Goal: Task Accomplishment & Management: Use online tool/utility

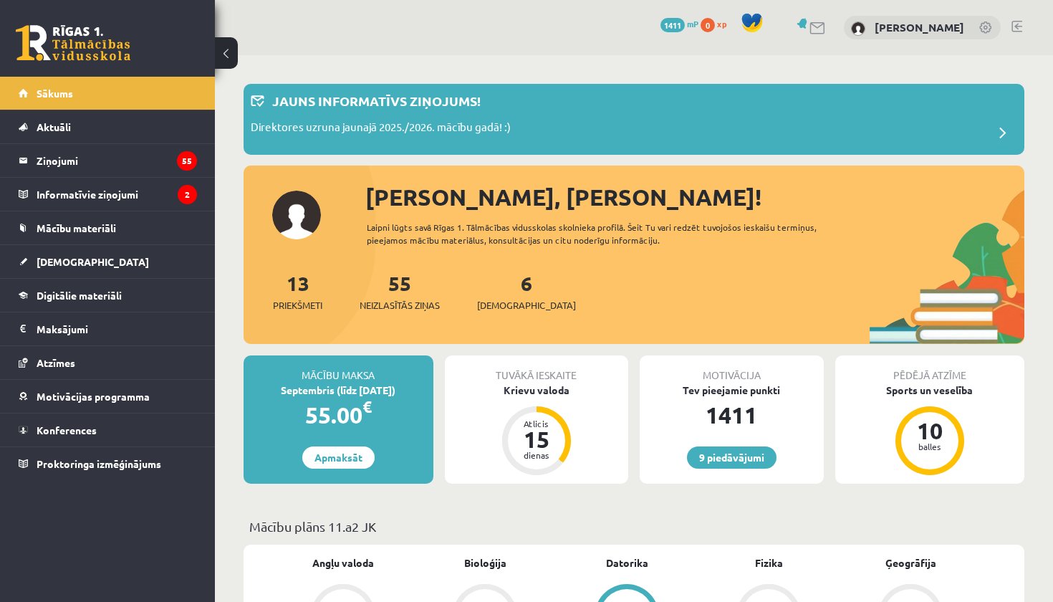
scroll to position [1232, 0]
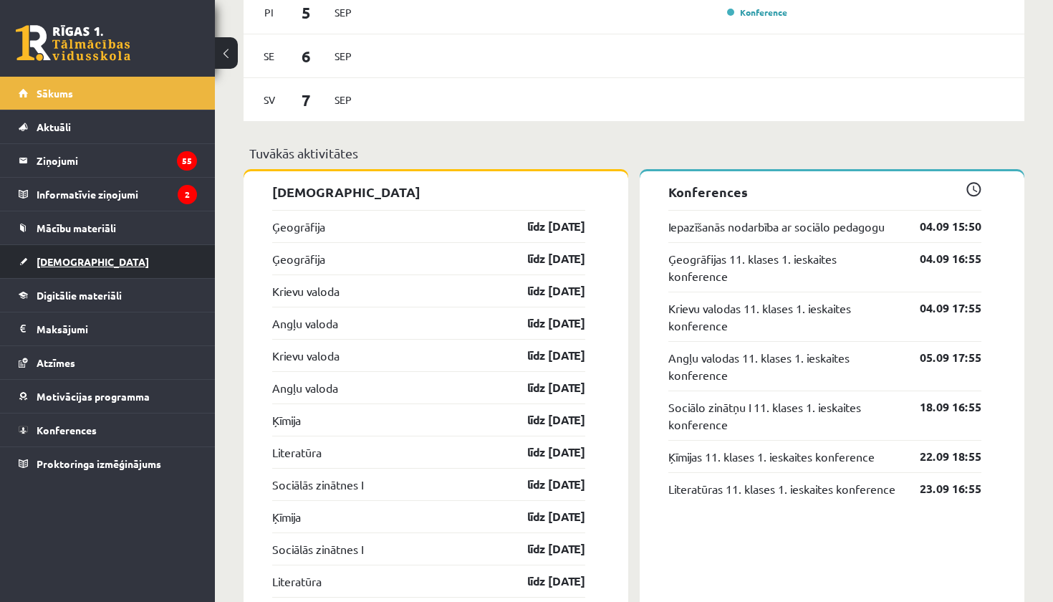
click at [70, 266] on span "[DEMOGRAPHIC_DATA]" at bounding box center [93, 261] width 112 height 13
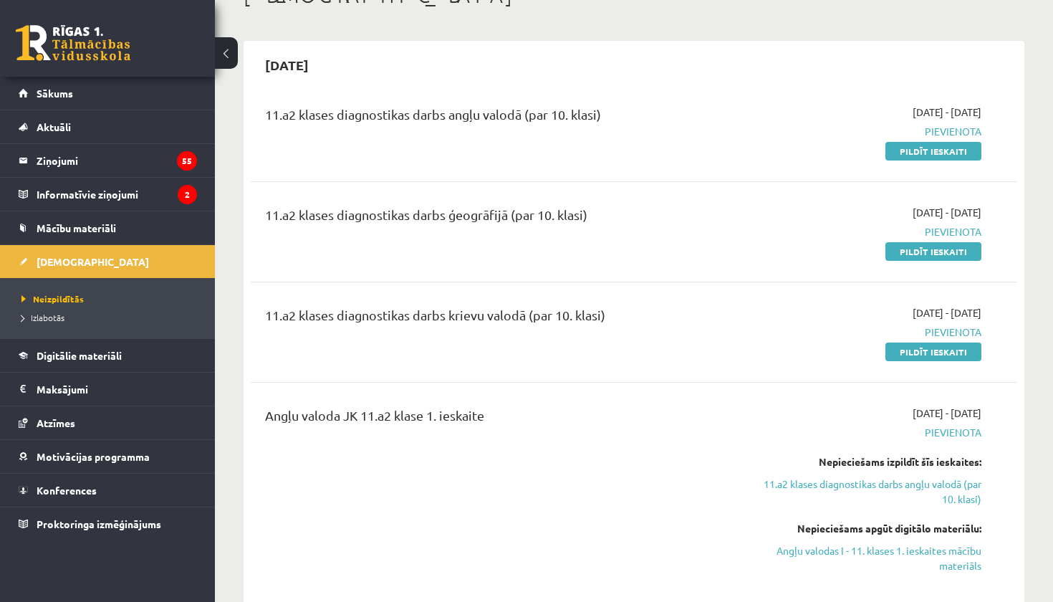
scroll to position [108, 0]
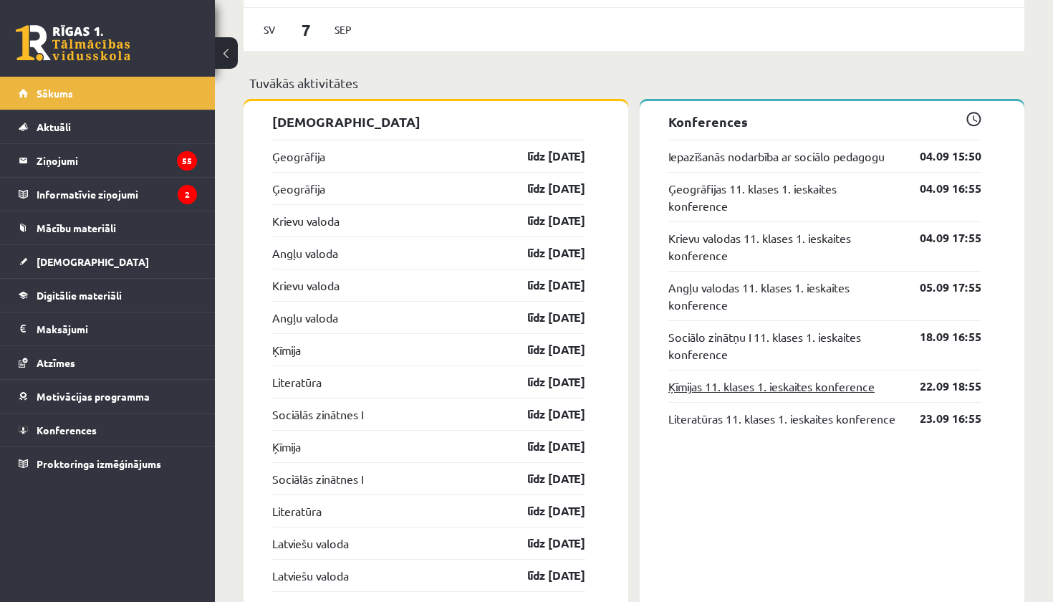
scroll to position [1283, 0]
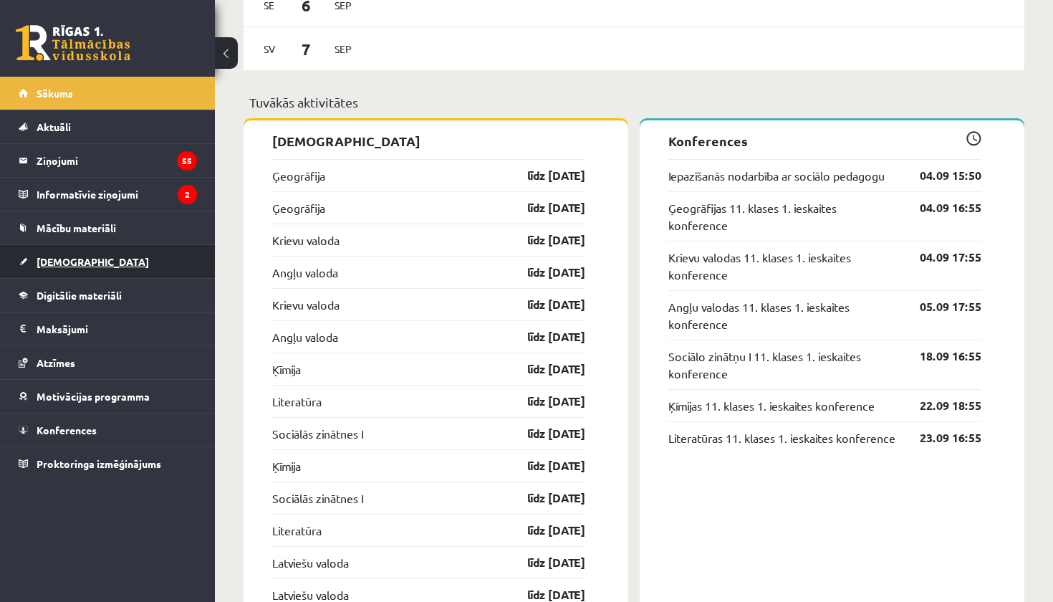
click at [71, 259] on span "[DEMOGRAPHIC_DATA]" at bounding box center [93, 261] width 112 height 13
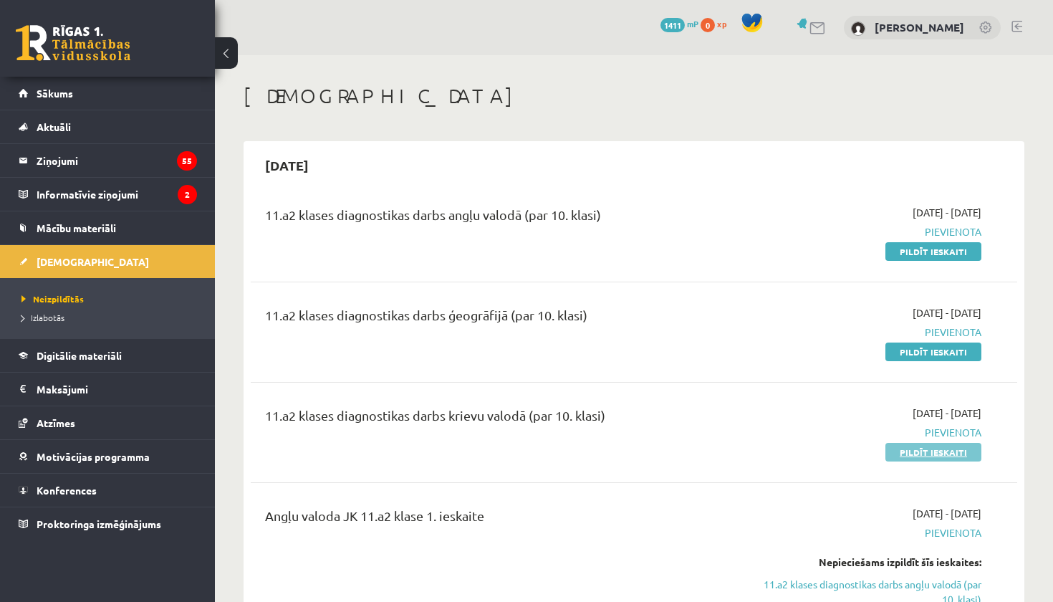
click at [927, 450] on link "Pildīt ieskaiti" at bounding box center [933, 452] width 96 height 19
click at [70, 356] on span "Digitālie materiāli" at bounding box center [79, 355] width 85 height 13
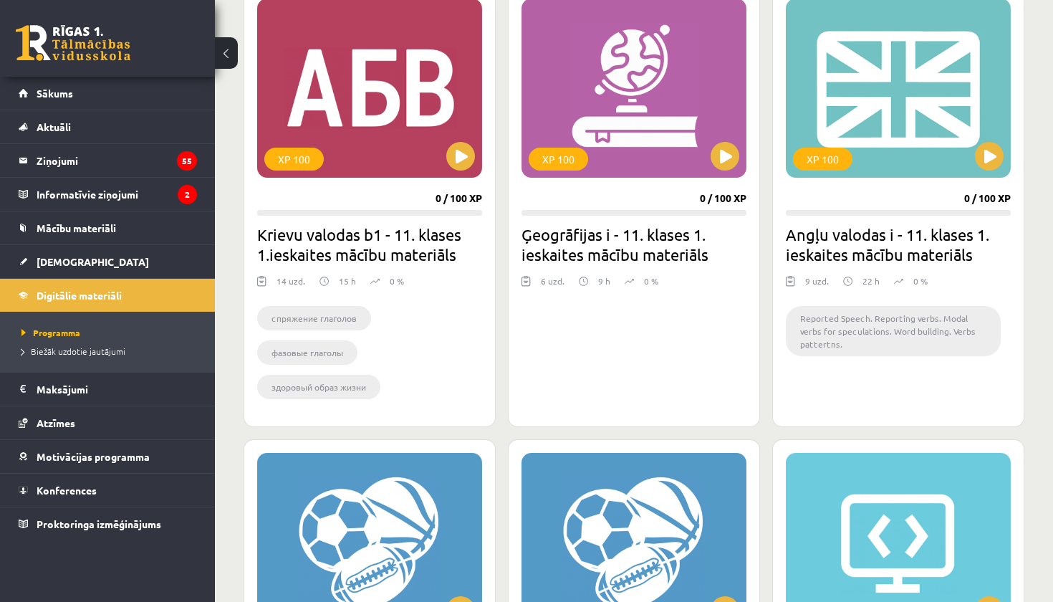
scroll to position [425, 0]
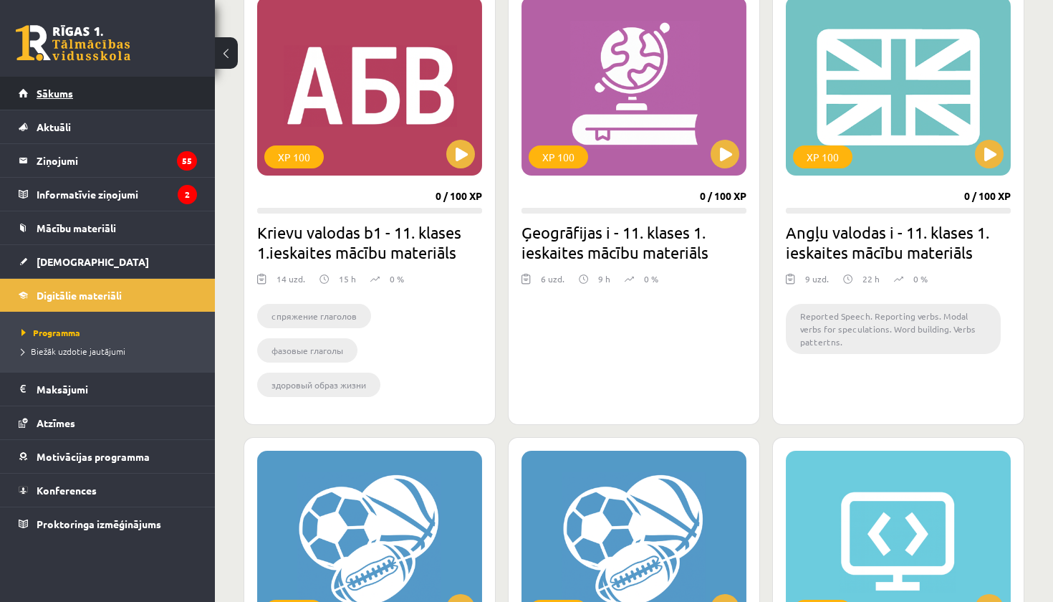
click at [54, 88] on span "Sākums" at bounding box center [55, 93] width 37 height 13
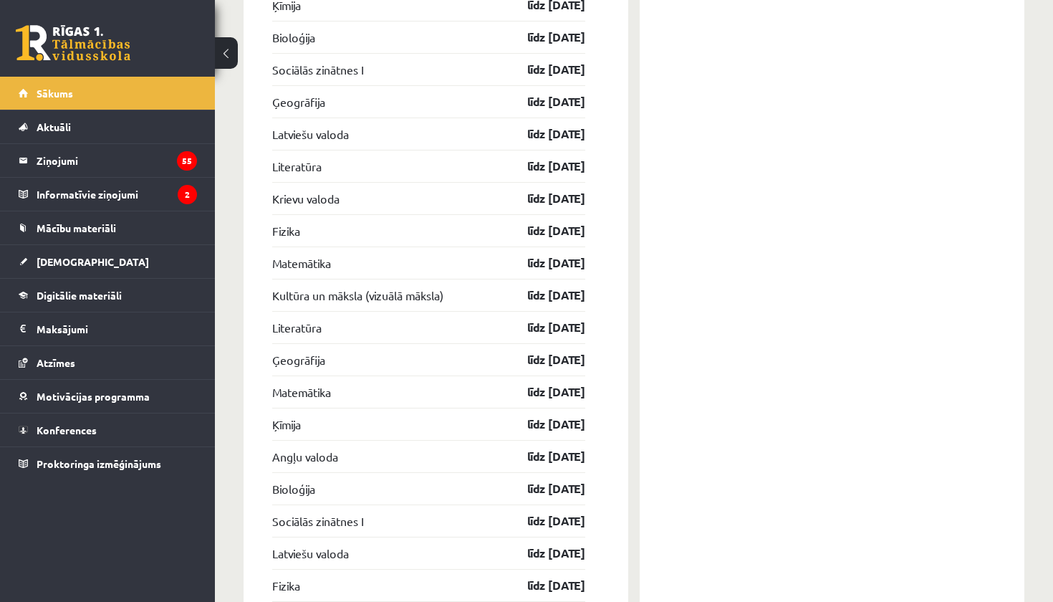
scroll to position [2517, 0]
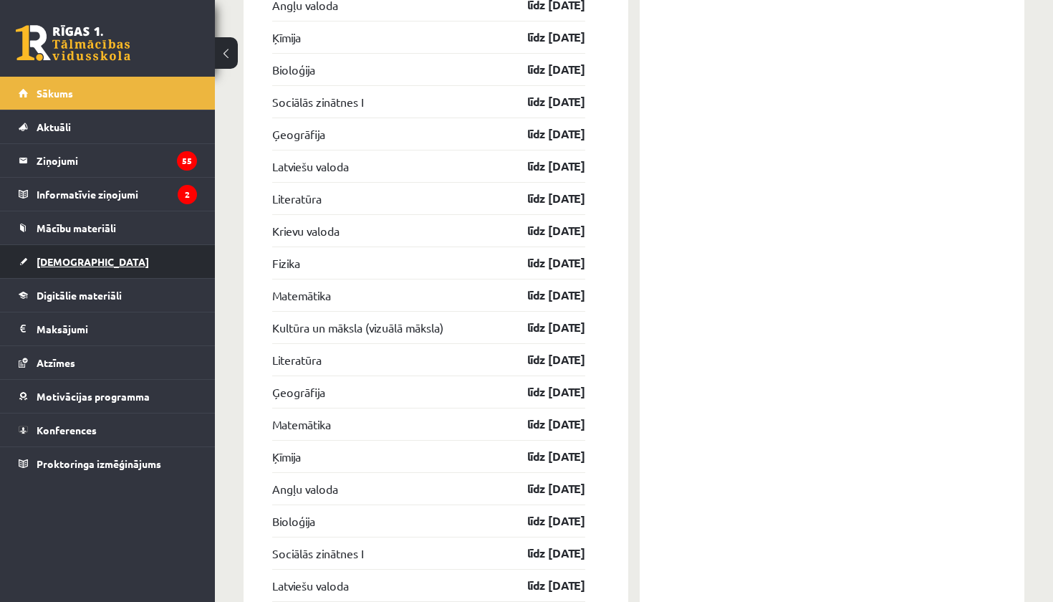
click at [75, 264] on span "[DEMOGRAPHIC_DATA]" at bounding box center [93, 261] width 112 height 13
